Goal: Information Seeking & Learning: Find specific fact

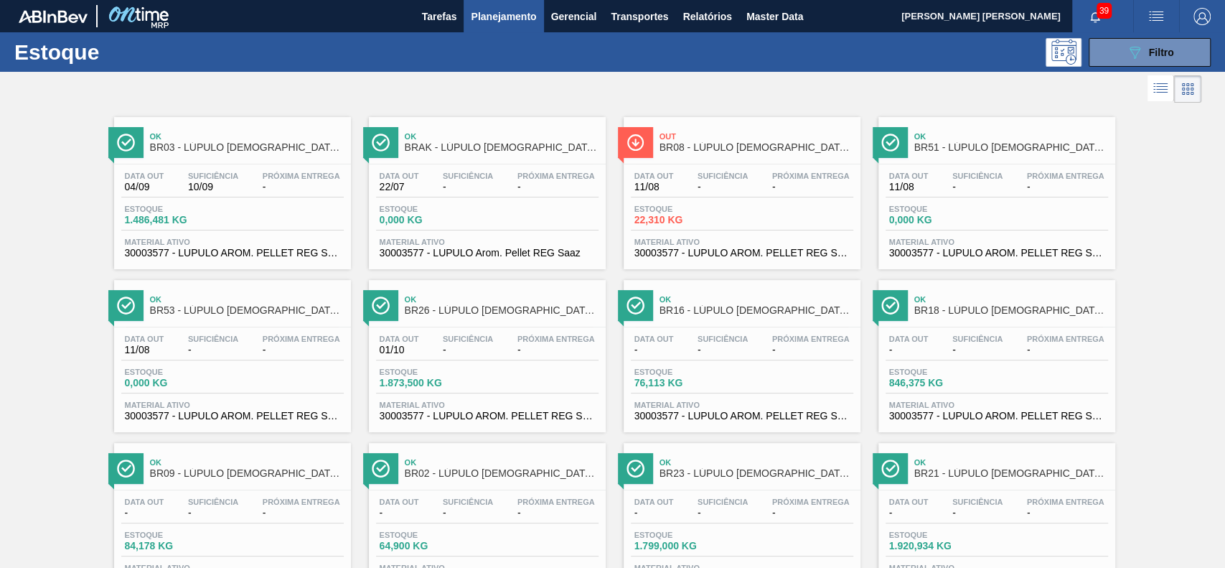
click at [677, 82] on div at bounding box center [601, 89] width 1202 height 34
click at [1164, 47] on span "Filtro" at bounding box center [1161, 52] width 25 height 11
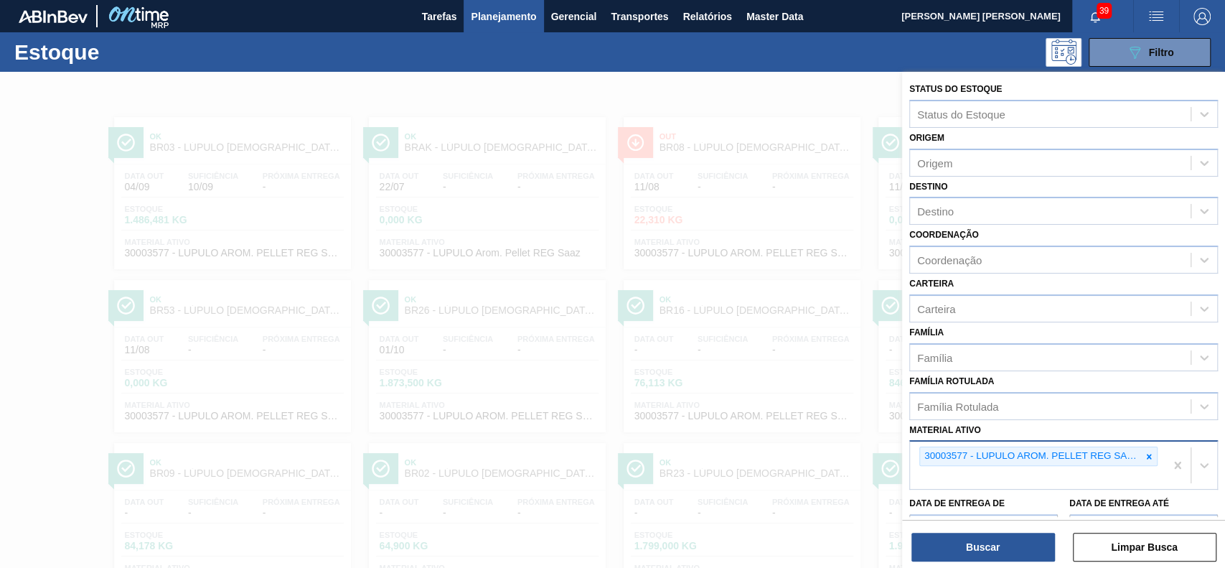
click at [1151, 459] on div at bounding box center [1149, 456] width 16 height 18
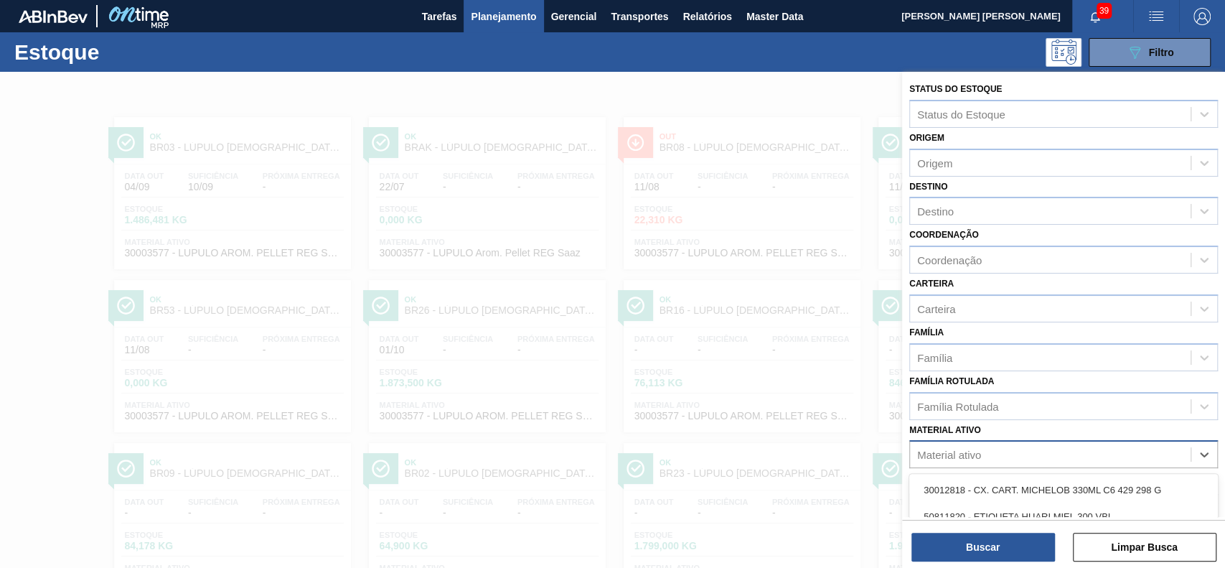
scroll to position [126, 0]
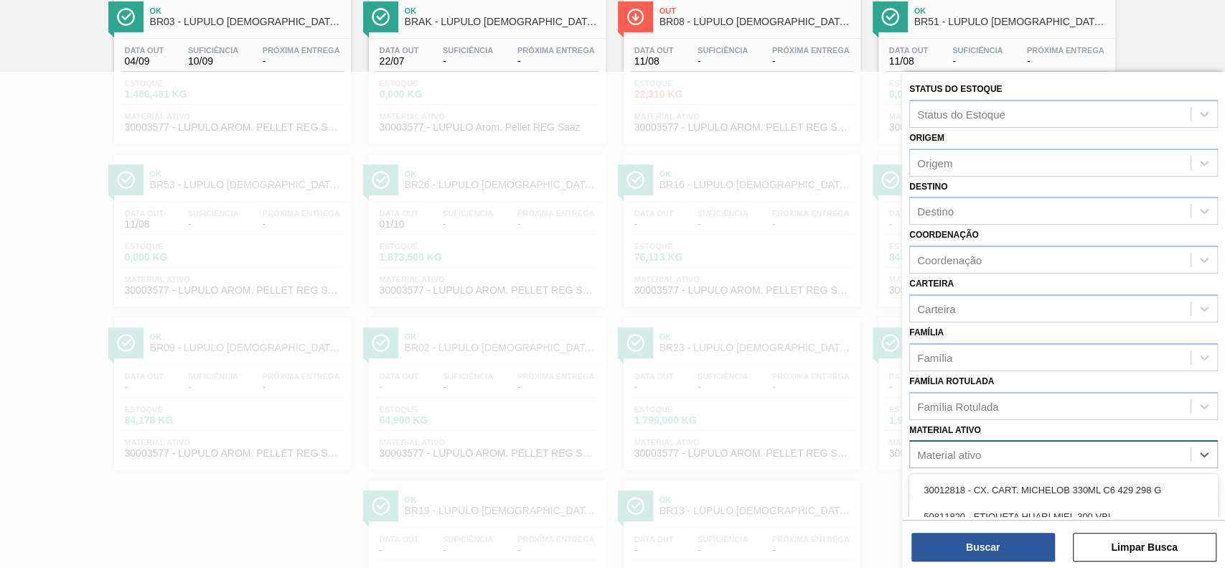
drag, startPoint x: 1085, startPoint y: 444, endPoint x: 1097, endPoint y: 441, distance: 11.8
click at [1093, 444] on div "Material ativo" at bounding box center [1050, 454] width 281 height 21
type ativo "3124"
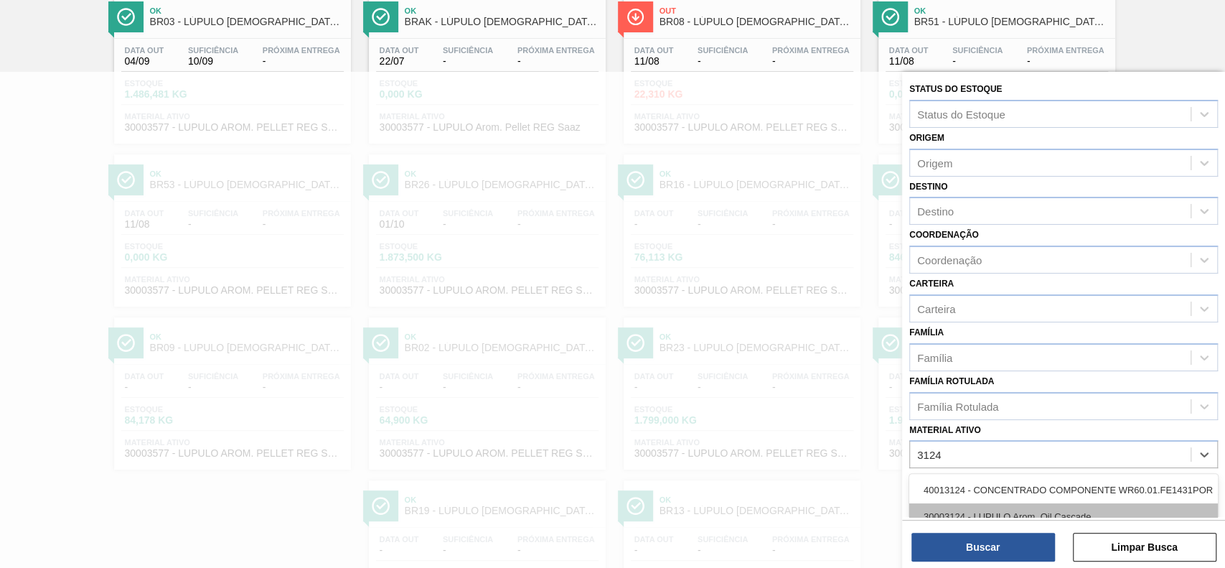
click at [1080, 514] on div "30003124 - LUPULO Arom. Oil Cascade" at bounding box center [1063, 516] width 309 height 27
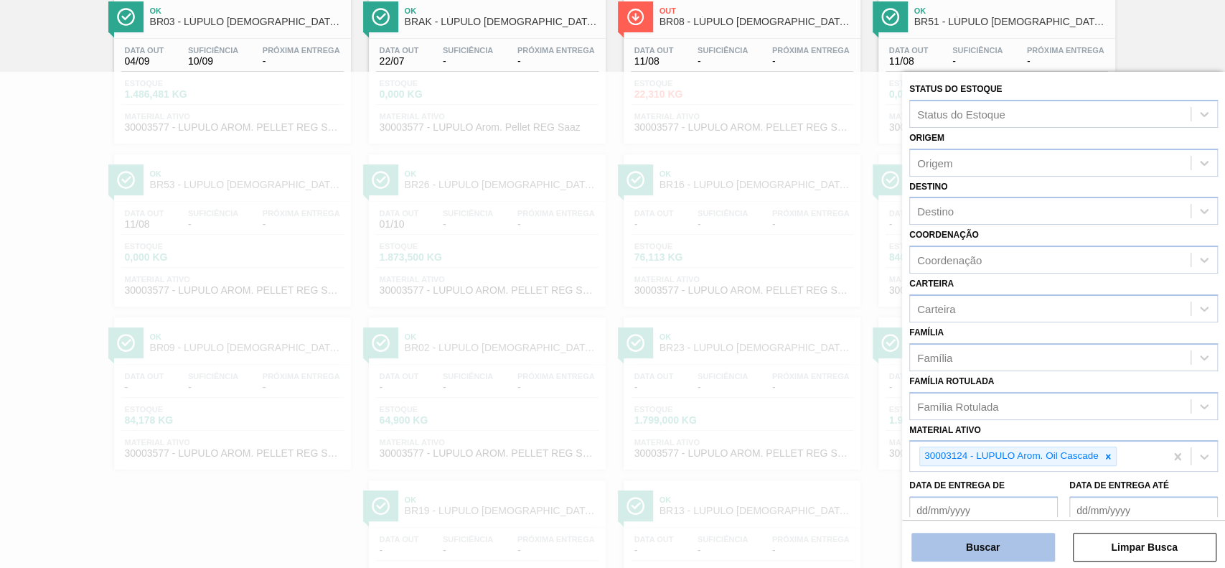
click at [1012, 546] on button "Buscar" at bounding box center [984, 547] width 144 height 29
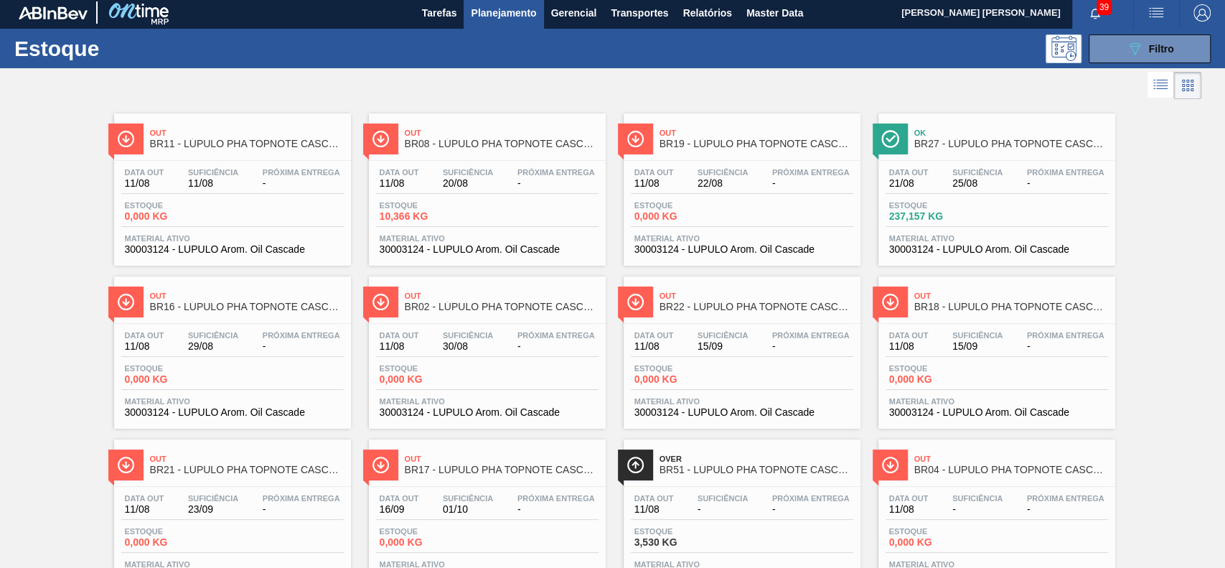
scroll to position [0, 0]
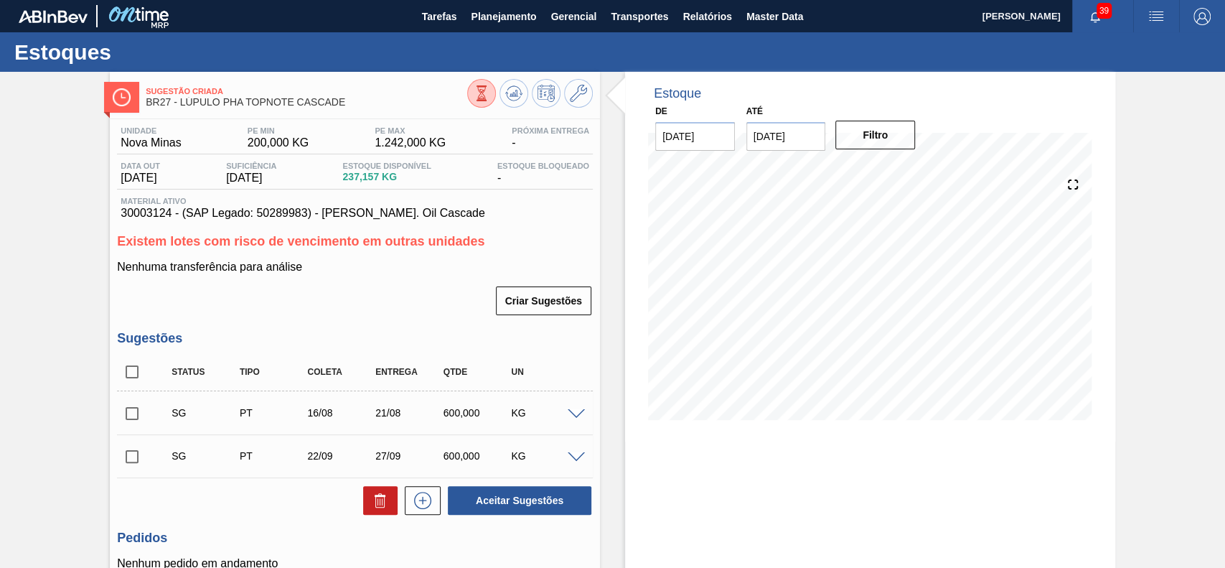
click at [326, 174] on div "Data out 21/08/2025 Suficiência 25/08/2025 Estoque Disponível 237,157 KG Estoqu…" at bounding box center [355, 176] width 476 height 28
drag, startPoint x: 172, startPoint y: 220, endPoint x: 114, endPoint y: 217, distance: 58.2
click at [114, 217] on div "Unidade Nova Minas PE MIN 200,000 KG PE MAX 1.242,000 KG Próxima Entrega - Data…" at bounding box center [355, 405] width 490 height 573
copy span "30003124"
